Goal: Check status: Check status

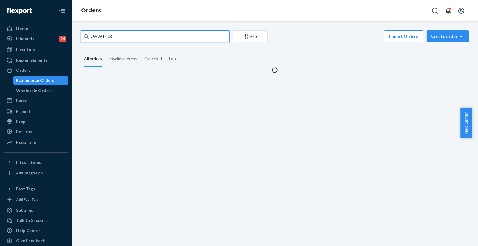
click at [137, 40] on input "255261473" at bounding box center [155, 36] width 149 height 12
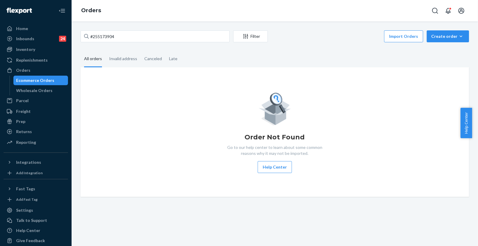
click at [120, 92] on div "Order Not Found Go to our help center to learn about some common reasons why it…" at bounding box center [274, 132] width 379 height 82
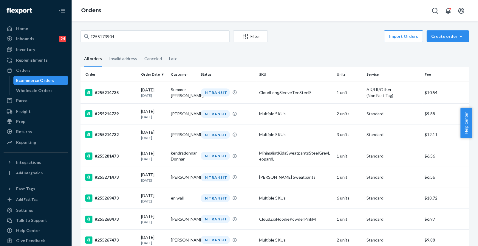
click at [436, 52] on fieldset "All orders Invalid address Canceled Late" at bounding box center [275, 59] width 389 height 16
click at [182, 29] on div "#255173904 Filter Import Orders Create order Ecommerce order Removal order All …" at bounding box center [275, 133] width 406 height 225
click at [182, 33] on input "#255173904" at bounding box center [155, 36] width 149 height 12
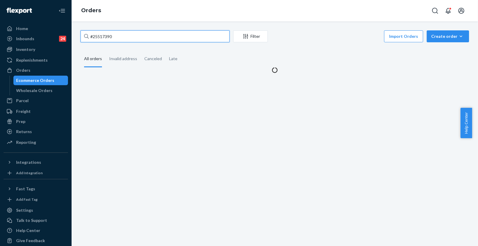
type input "#255173904"
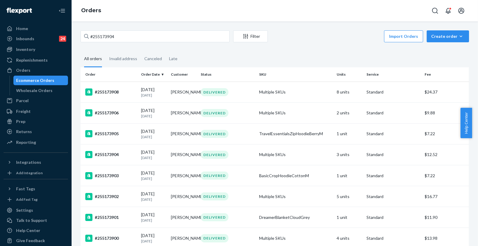
click at [345, 37] on div "Import Orders Create order Ecommerce order Removal order" at bounding box center [370, 36] width 198 height 13
click at [424, 66] on fieldset "All orders Invalid address Canceled Late" at bounding box center [275, 59] width 389 height 16
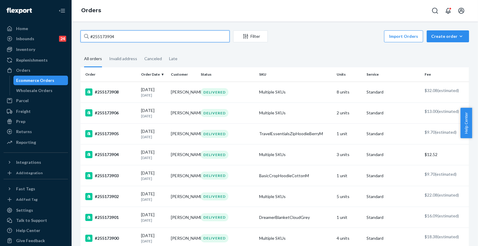
click at [147, 40] on input "#255173904" at bounding box center [155, 36] width 149 height 12
click at [415, 50] on div "#255173904 Filter Import Orders Create order Ecommerce order Removal order All …" at bounding box center [274, 176] width 397 height 293
click at [112, 157] on div "#255173904" at bounding box center [110, 154] width 51 height 7
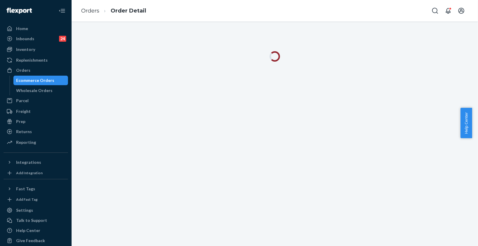
click at [432, 75] on div at bounding box center [275, 133] width 406 height 225
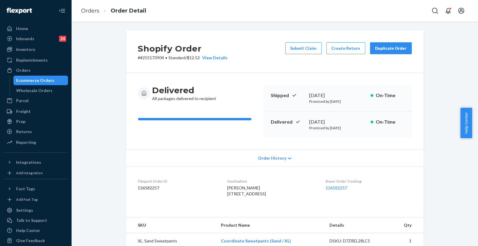
click at [432, 74] on div "Shopify Order # #255173904 • Standard / $12.52 View Details Submit Claim Create…" at bounding box center [274, 237] width 397 height 415
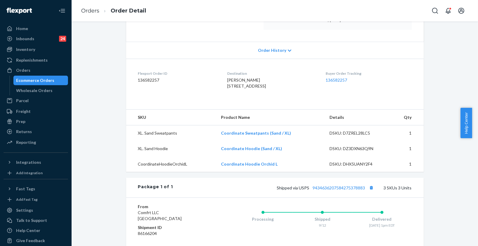
scroll to position [159, 0]
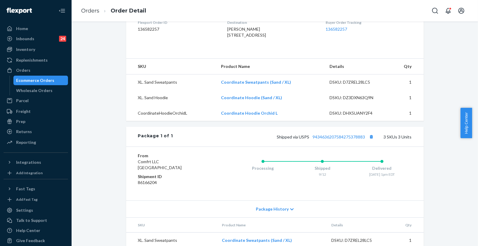
click at [433, 118] on div "Shopify Order # #255173904 • Standard / $12.52 View Details Submit Claim Create…" at bounding box center [274, 78] width 397 height 415
click at [450, 82] on div "Shopify Order # #255173904 • Standard / $12.52 View Details Submit Claim Create…" at bounding box center [274, 78] width 397 height 415
click at [425, 244] on div "Shopify Order # #255173904 • Standard / $12.52 View Details Submit Claim Create…" at bounding box center [274, 78] width 397 height 415
drag, startPoint x: 421, startPoint y: 245, endPoint x: 409, endPoint y: 229, distance: 19.6
click at [420, 245] on div "Shopify Order # #255173904 • Standard / $12.52 View Details Submit Claim Create…" at bounding box center [275, 75] width 307 height 408
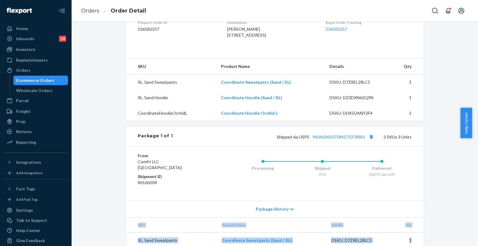
scroll to position [164, 0]
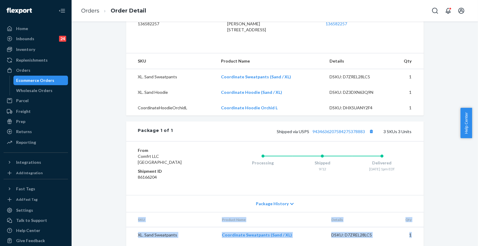
click at [437, 237] on div "Shopify Order # #255173904 • Standard / $12.52 View Details Submit Claim Create…" at bounding box center [274, 73] width 397 height 415
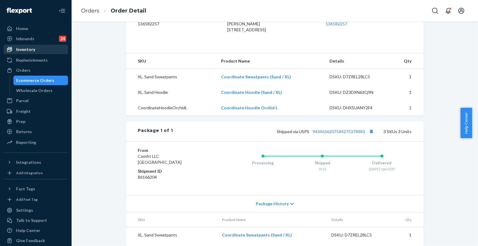
click at [35, 48] on div "Inventory" at bounding box center [35, 49] width 63 height 8
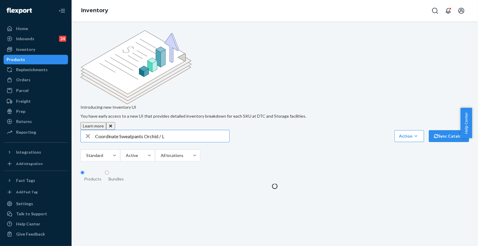
type input "Coordinate Sweatpants Orchid / L"
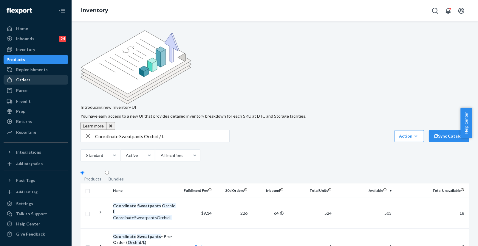
click at [27, 80] on div "Orders" at bounding box center [23, 80] width 14 height 6
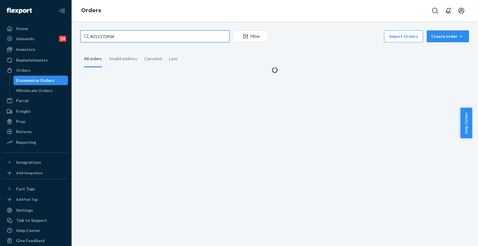
click at [132, 35] on input "#255173904" at bounding box center [155, 36] width 149 height 12
paste input "83383"
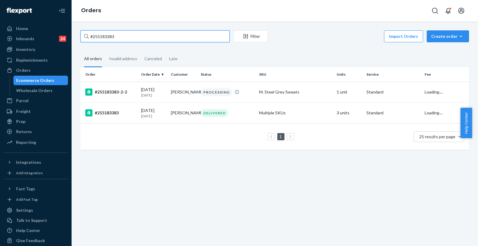
type input "#255183383"
click at [199, 194] on div "#255183383 Filter Import Orders Create order Ecommerce order Removal order All …" at bounding box center [275, 133] width 406 height 225
click at [411, 183] on div "#255183383 Filter Import Orders Create order Ecommerce order Removal order All …" at bounding box center [275, 133] width 406 height 225
click at [199, 93] on div "PROCESSING" at bounding box center [227, 92] width 56 height 8
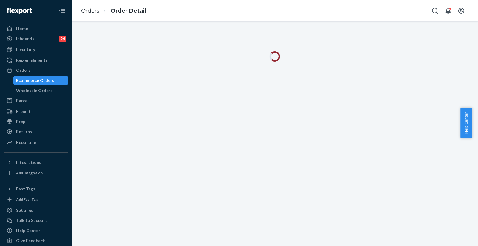
click at [440, 214] on div at bounding box center [275, 133] width 406 height 225
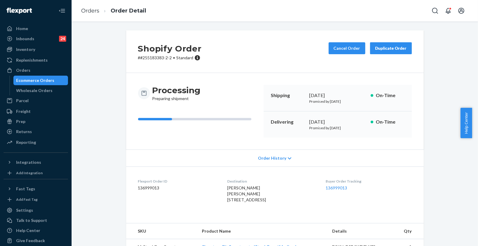
click at [422, 143] on div "Shopify Order # #255183383-2-2 • Standard Cancel Order Duplicate Order Processi…" at bounding box center [275, 196] width 307 height 333
click at [339, 187] on link "136999013" at bounding box center [336, 187] width 21 height 5
click at [32, 134] on div "Returns" at bounding box center [35, 132] width 63 height 8
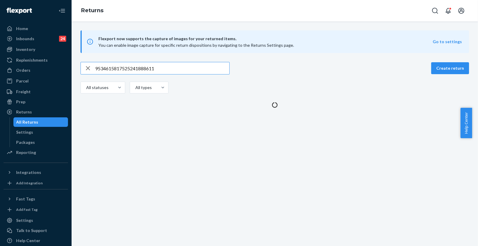
click at [127, 68] on input "9534615817525241888611" at bounding box center [162, 68] width 134 height 12
type input "9434636106023304052483"
